Goal: Check status: Check status

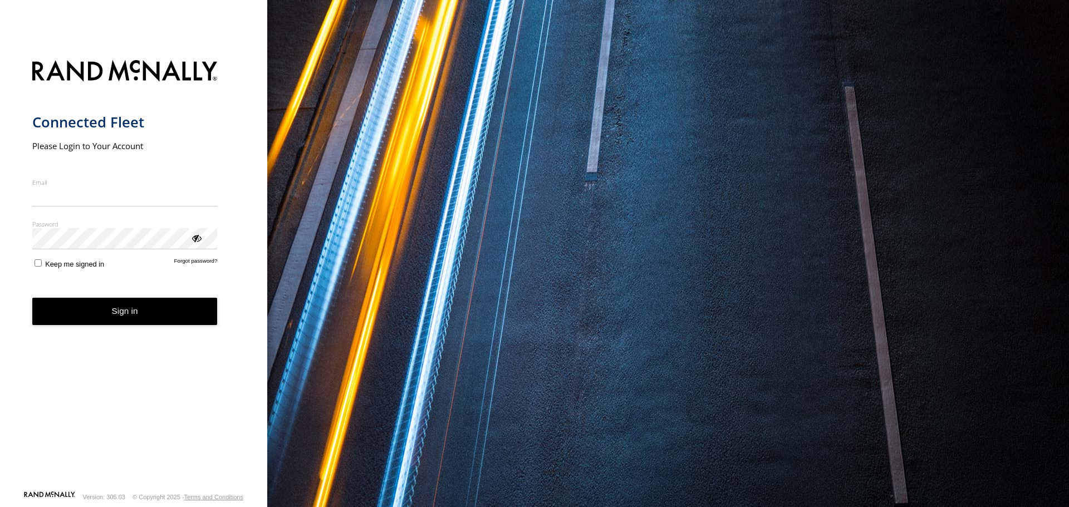
type input "**********"
click at [110, 323] on button "Sign in" at bounding box center [124, 311] width 185 height 27
click at [125, 311] on button "Sign in" at bounding box center [124, 311] width 185 height 27
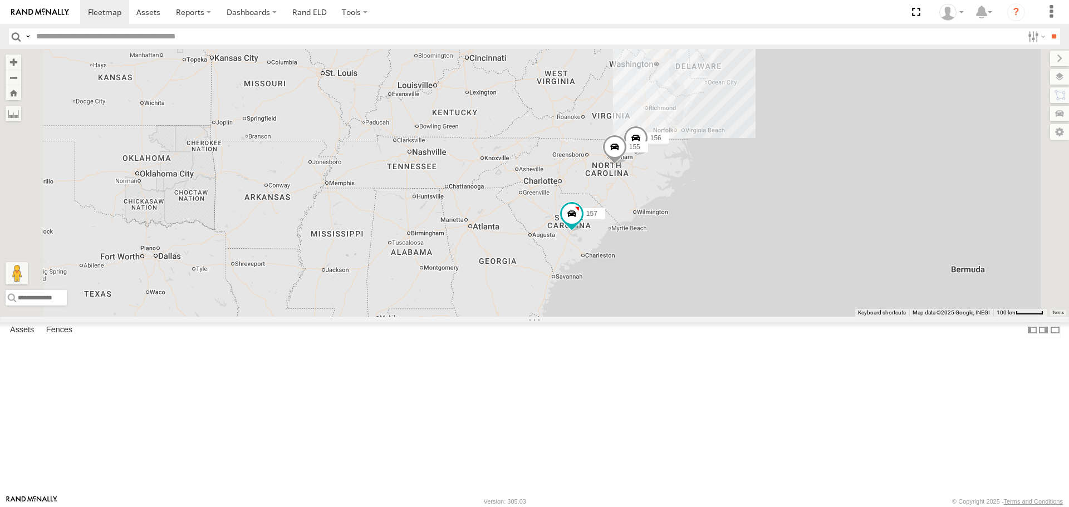
click at [0, 0] on div "158 All Assets" at bounding box center [0, 0] width 0 height 0
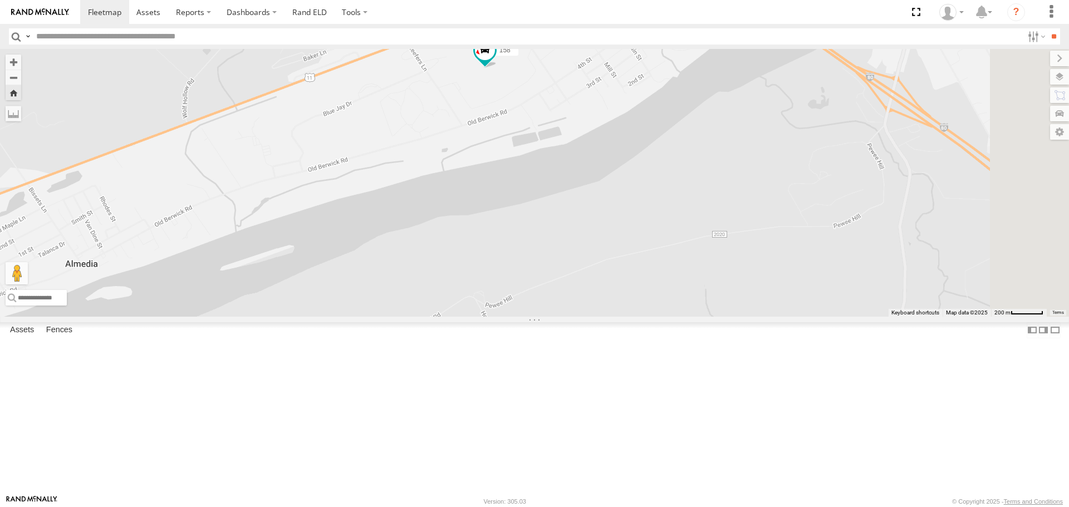
drag, startPoint x: 696, startPoint y: 350, endPoint x: 675, endPoint y: 187, distance: 164.0
click at [675, 187] on div "158" at bounding box center [534, 182] width 1069 height 267
click at [495, 61] on span at bounding box center [485, 51] width 20 height 20
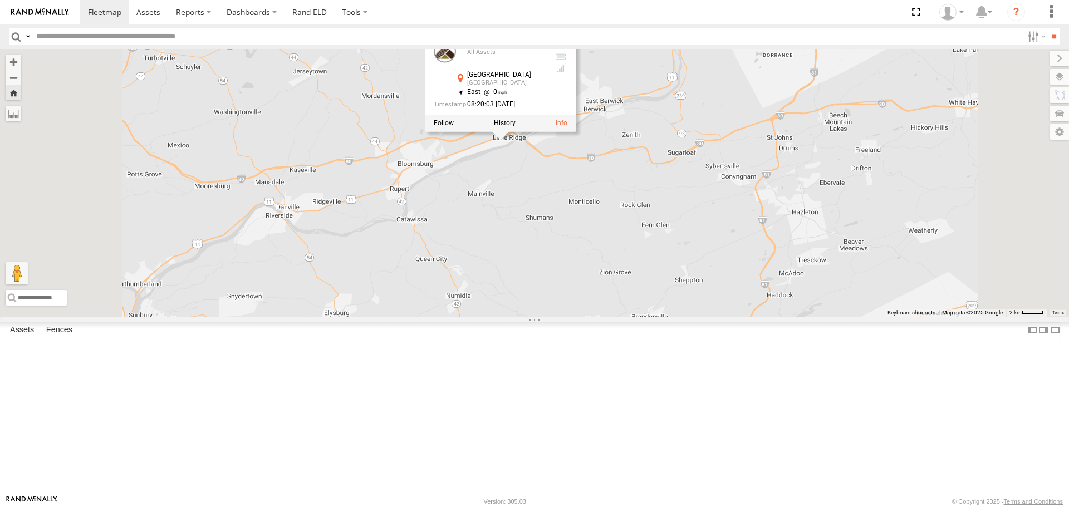
click at [0, 0] on span at bounding box center [0, 0] width 0 height 0
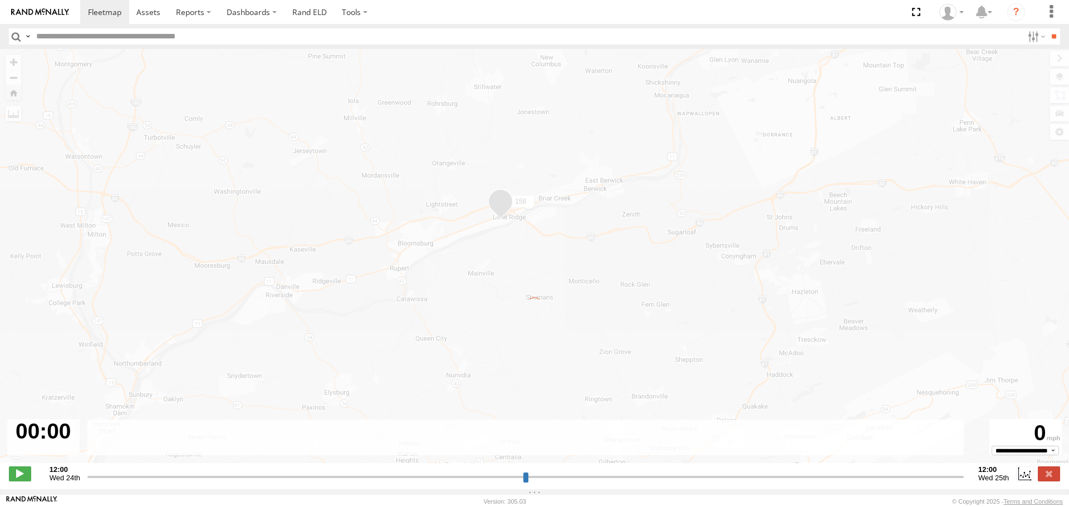
type input "**********"
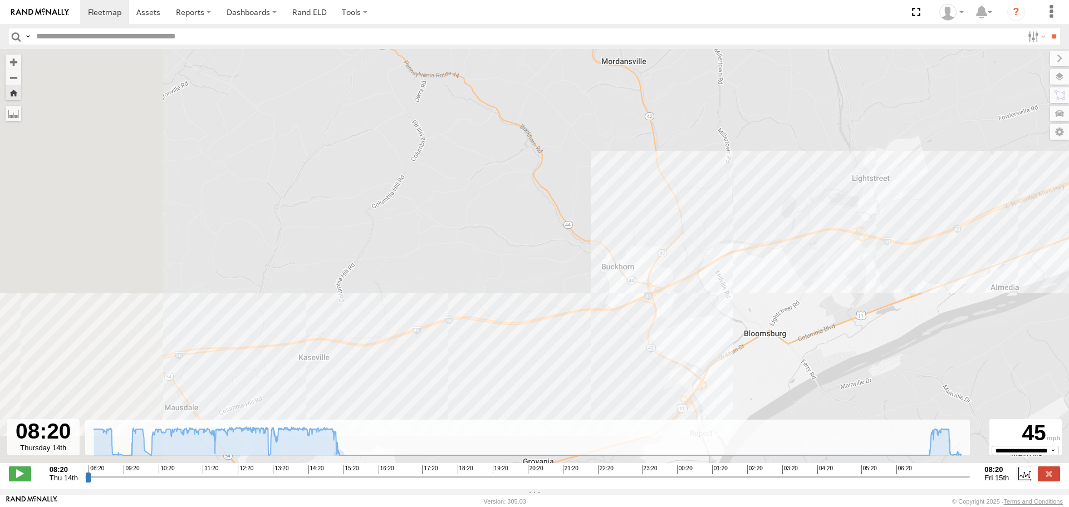
drag, startPoint x: 514, startPoint y: 367, endPoint x: 676, endPoint y: 338, distance: 164.7
click at [710, 334] on div "158 08:51 Thu 09:01 Thu 09:44 Thu 10:24 Thu 10:37 Thu 10:39 Thu 13:10 Thu 13:58…" at bounding box center [534, 262] width 1069 height 426
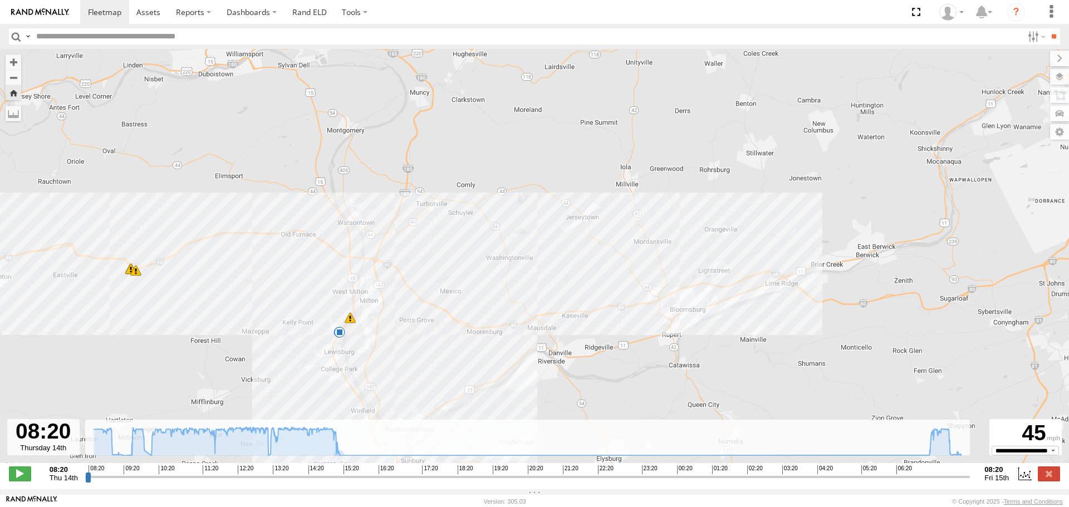
drag, startPoint x: 549, startPoint y: 354, endPoint x: 568, endPoint y: 319, distance: 39.4
click at [568, 319] on div "158 08:51 Thu 09:01 Thu 09:44 Thu 10:24 Thu 10:37 Thu 10:39 Thu 13:10 Thu 13:58…" at bounding box center [534, 262] width 1069 height 426
click at [342, 327] on span at bounding box center [341, 326] width 11 height 11
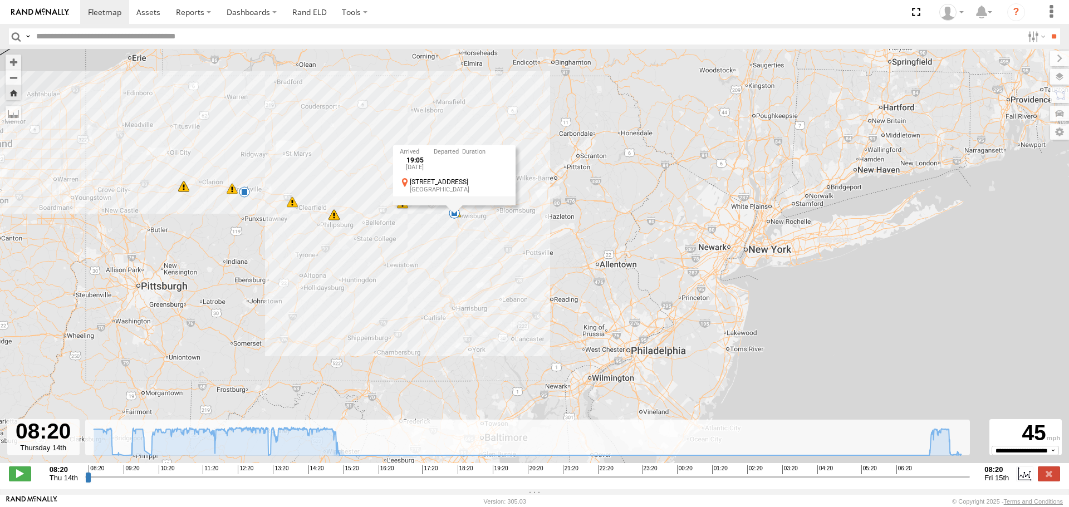
drag, startPoint x: 304, startPoint y: 231, endPoint x: 518, endPoint y: 229, distance: 214.4
click at [518, 229] on div "158 08:51 Thu 09:01 Thu 09:44 Thu 10:24 Thu 10:37 Thu 10:39 Thu 13:10 Thu 13:58…" at bounding box center [534, 262] width 1069 height 426
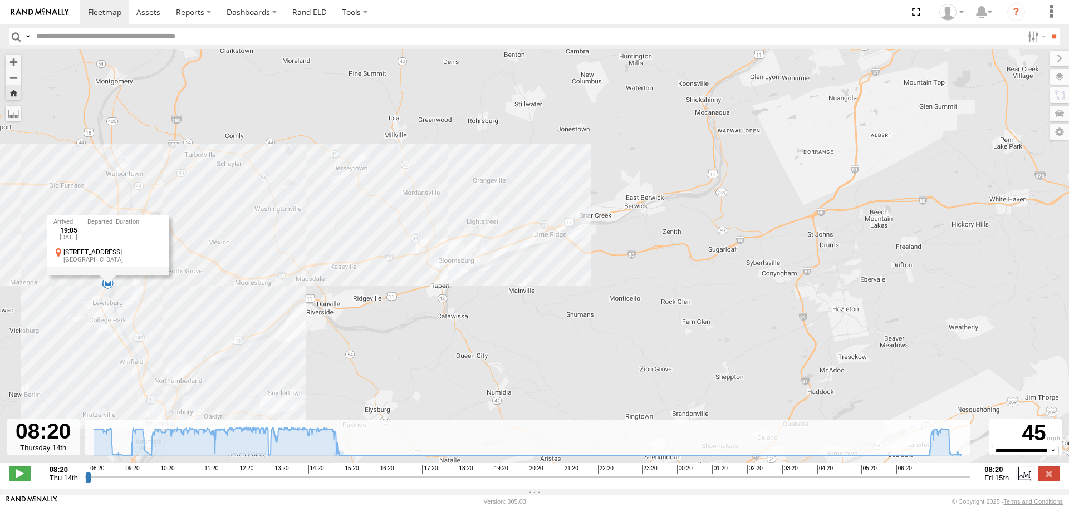
drag, startPoint x: 520, startPoint y: 97, endPoint x: 551, endPoint y: 256, distance: 161.8
click at [551, 256] on div "158 08:51 Thu 09:01 Thu 09:44 Thu 10:24 Thu 10:37 Thu 10:39 Thu 13:10 Thu 13:58…" at bounding box center [534, 262] width 1069 height 426
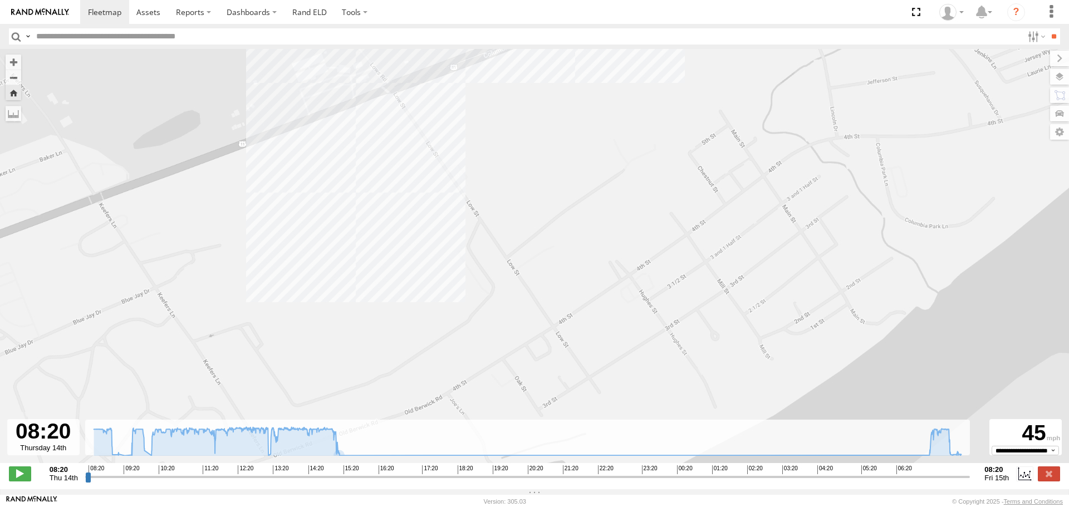
drag, startPoint x: 526, startPoint y: 299, endPoint x: 530, endPoint y: 90, distance: 208.9
click at [530, 94] on div "158 08:51 Thu 09:01 Thu 09:44 Thu 10:24 Thu 10:37 Thu 10:39 Thu 13:10 Thu 13:58…" at bounding box center [534, 262] width 1069 height 426
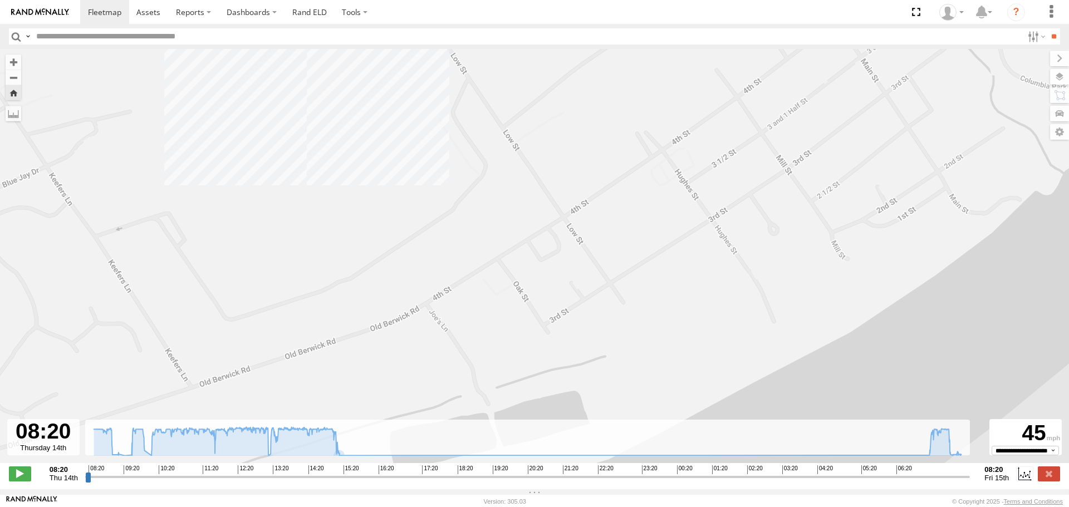
click at [280, 161] on div "158 08:51 Thu 09:01 Thu 09:44 Thu 10:24 Thu 10:37 Thu 10:39 Thu 13:10 Thu 13:58…" at bounding box center [534, 262] width 1069 height 426
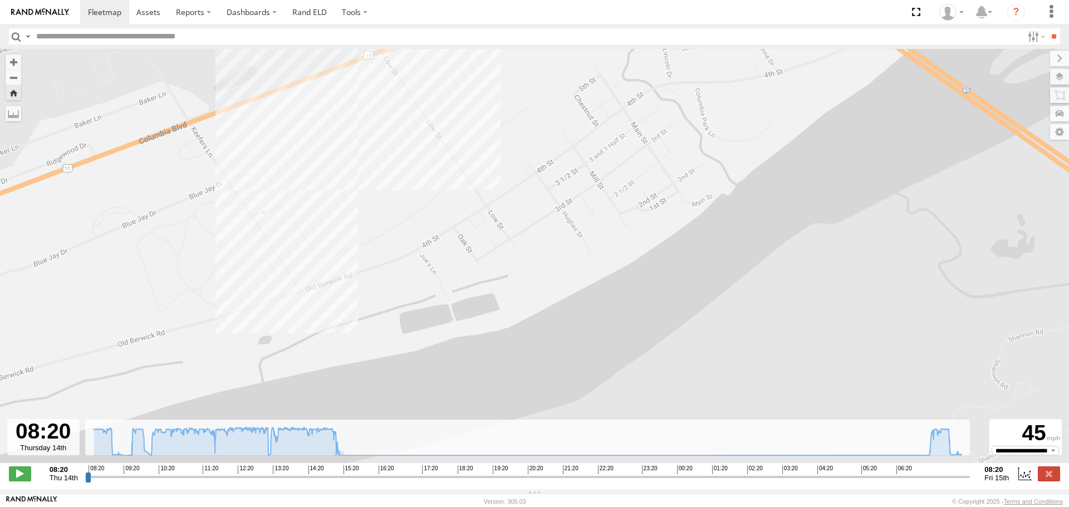
click at [421, 113] on div "158 08:51 Thu 09:01 Thu 09:44 Thu 10:24 Thu 10:37 Thu 10:39 Thu 13:10 Thu 13:58…" at bounding box center [534, 262] width 1069 height 426
click at [930, 460] on icon at bounding box center [929, 455] width 9 height 9
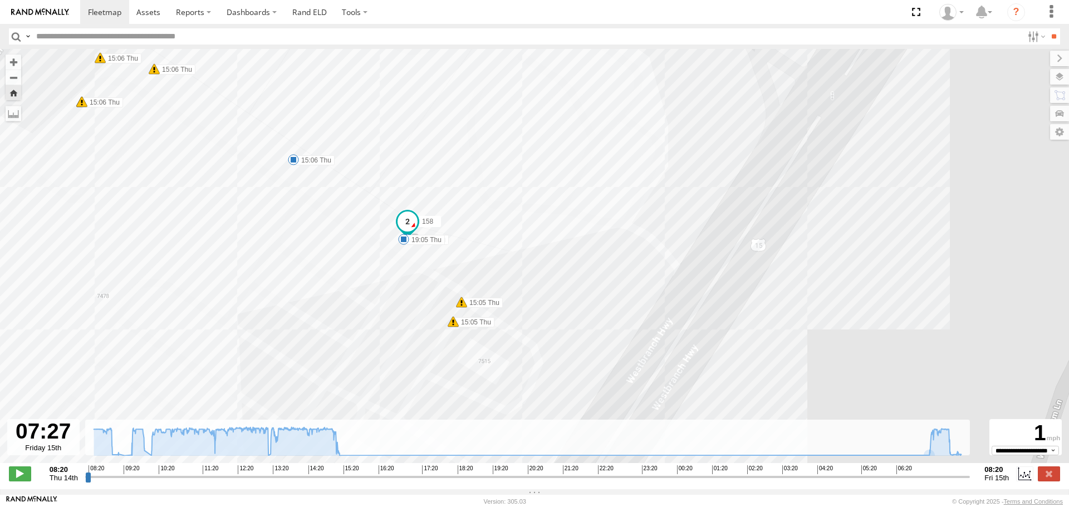
drag, startPoint x: 406, startPoint y: 207, endPoint x: 525, endPoint y: 288, distance: 143.5
click at [525, 288] on div "158 08:51 Thu 09:01 Thu 09:44 Thu 10:24 Thu 10:37 Thu 10:39 Thu 13:10 Thu 13:58…" at bounding box center [534, 262] width 1069 height 426
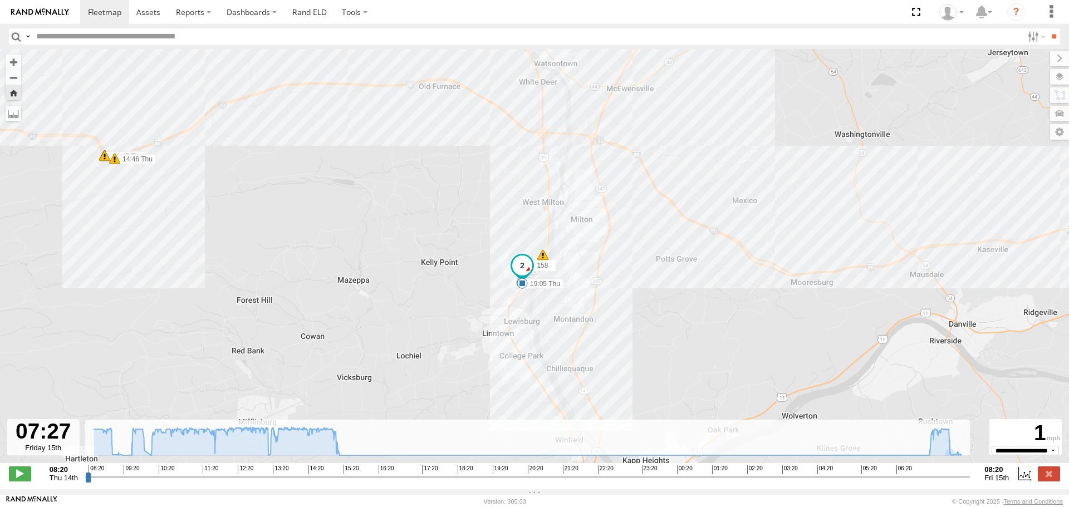
click at [951, 462] on div "158 08:51 Thu 09:01 Thu 09:44 Thu 10:24 Thu 10:37 Thu 10:39 Thu 13:10 Thu 13:58…" at bounding box center [534, 262] width 1069 height 426
click at [954, 459] on icon at bounding box center [953, 454] width 9 height 9
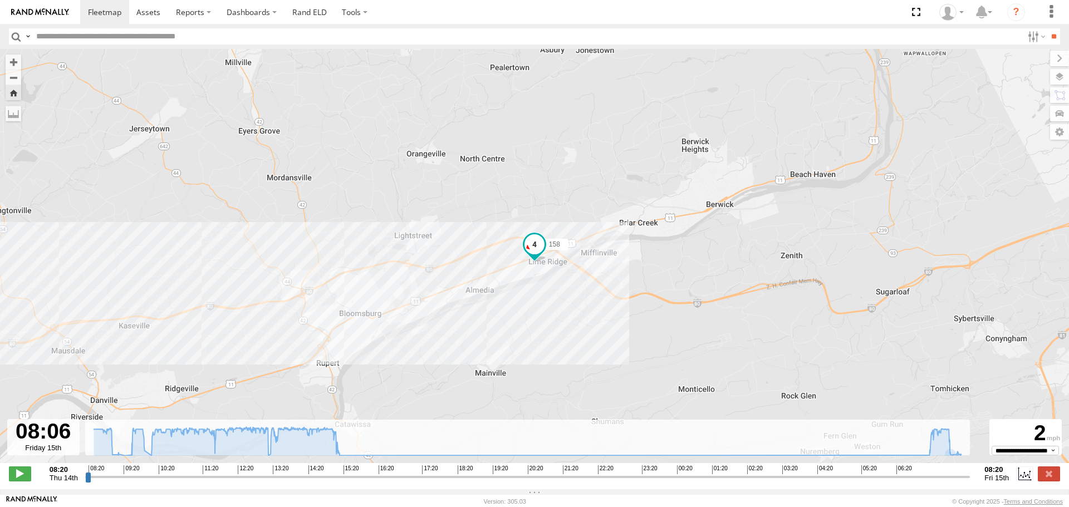
click at [951, 463] on div "158 08:51 Thu 09:01 Thu 09:44 Thu 10:24 Thu 10:37 Thu 10:39 Thu 13:10 Thu 13:58…" at bounding box center [534, 262] width 1069 height 426
click at [950, 458] on icon at bounding box center [950, 453] width 9 height 9
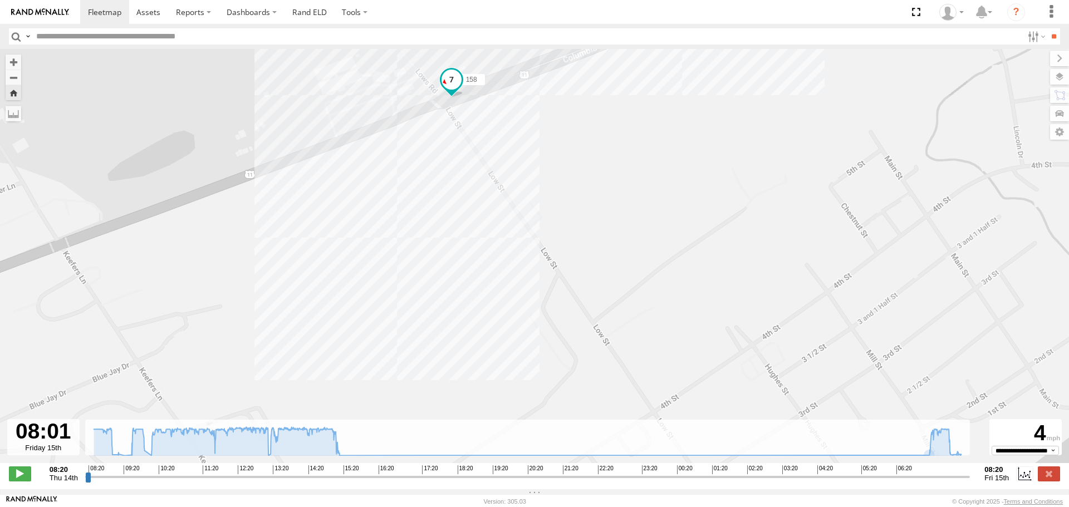
click at [451, 84] on span at bounding box center [452, 80] width 20 height 20
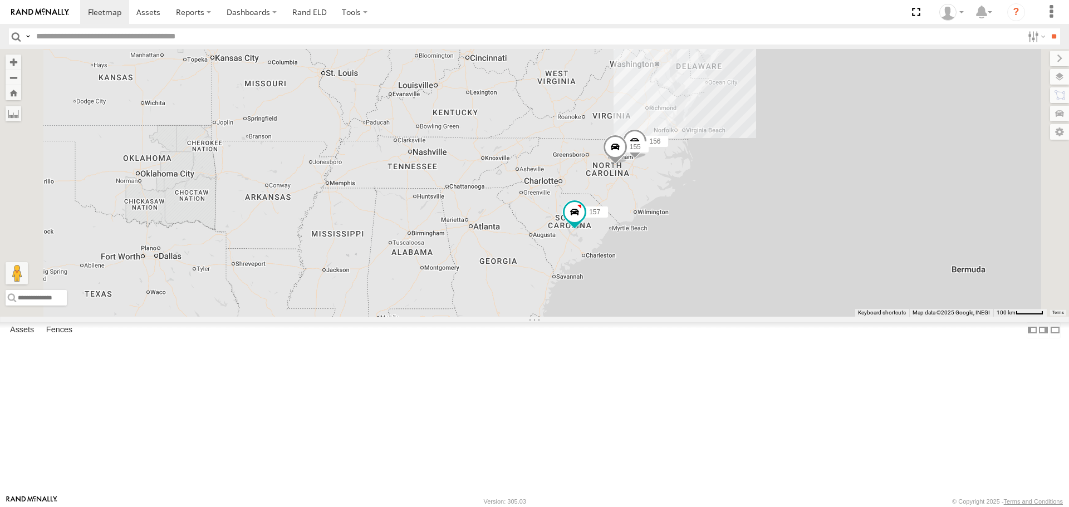
click at [0, 0] on span at bounding box center [0, 0] width 0 height 0
